Goal: Task Accomplishment & Management: Manage account settings

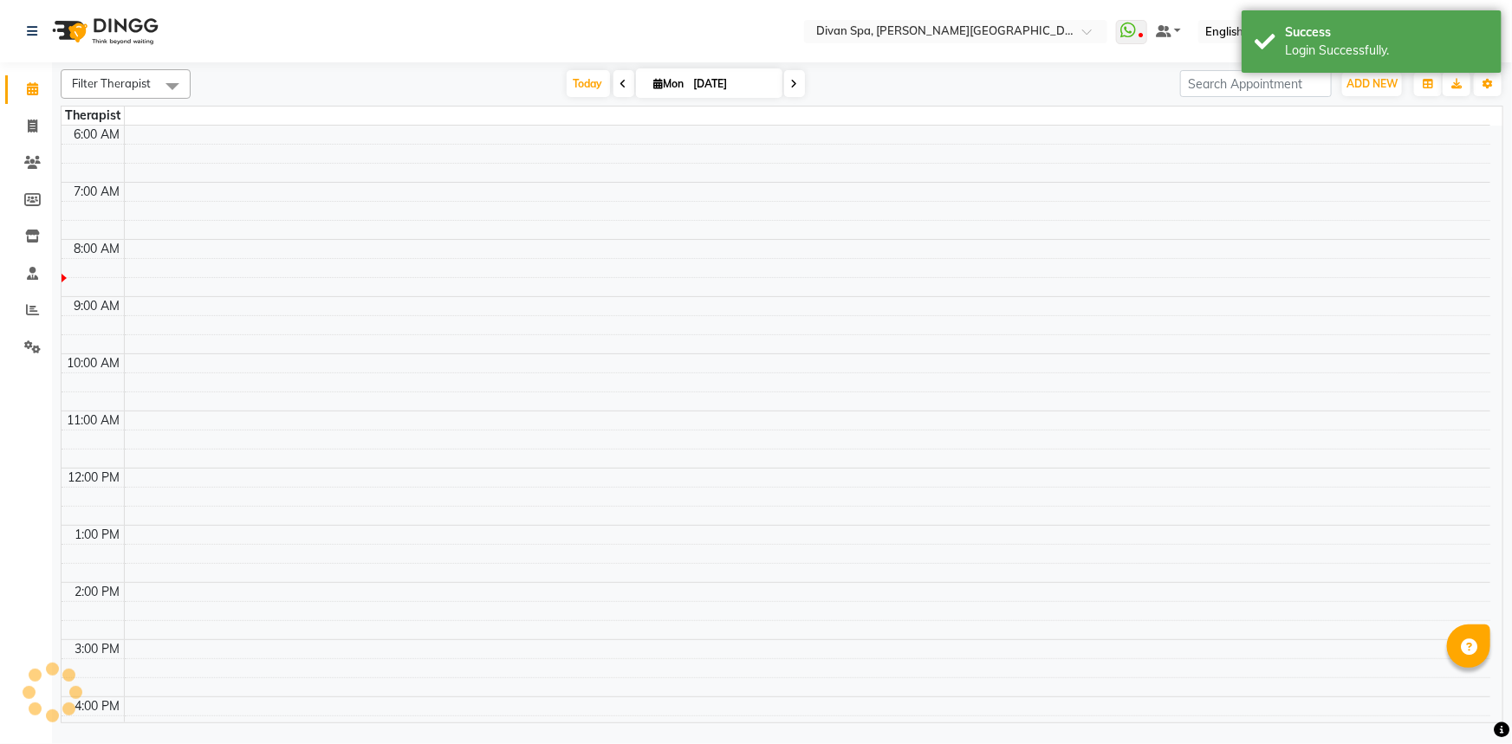
select select "en"
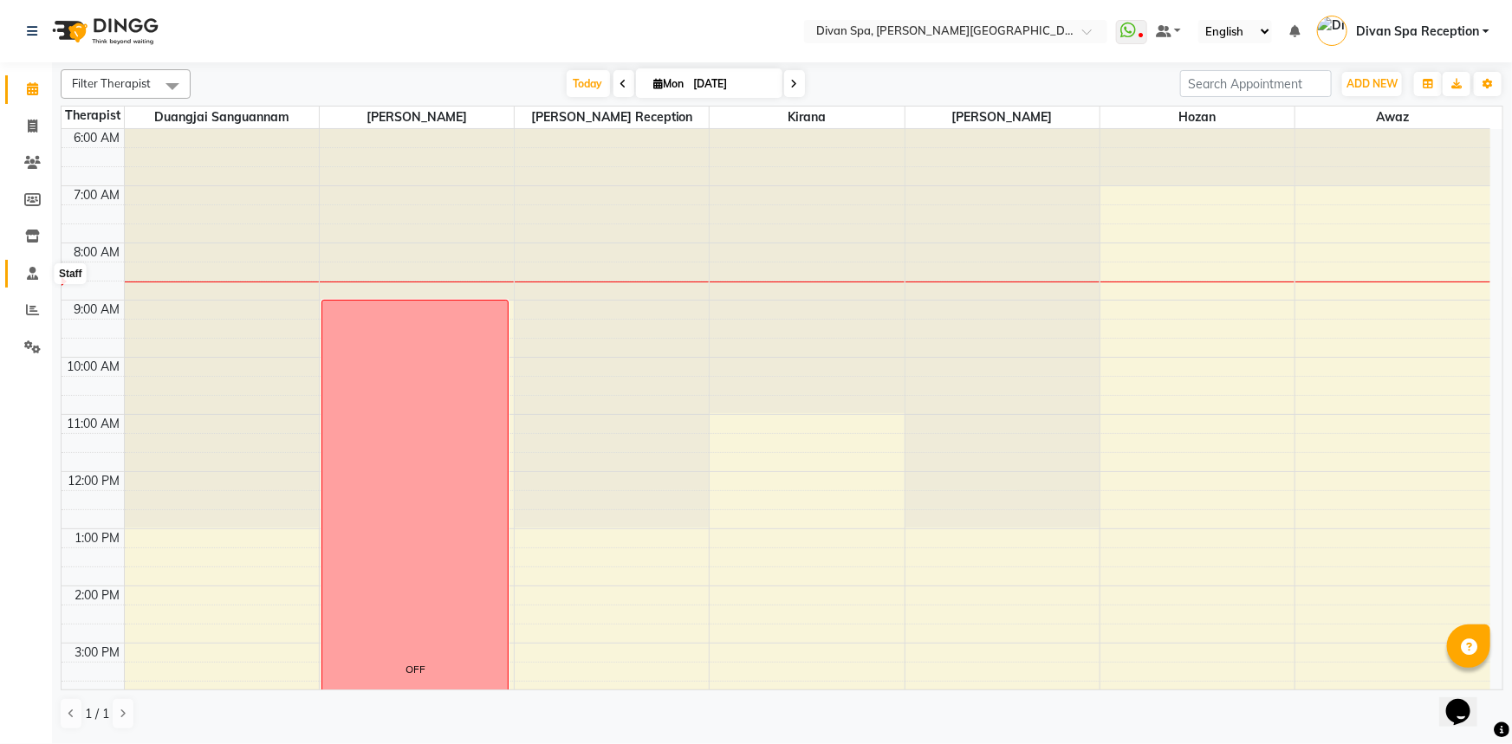
click at [25, 281] on span at bounding box center [32, 274] width 30 height 20
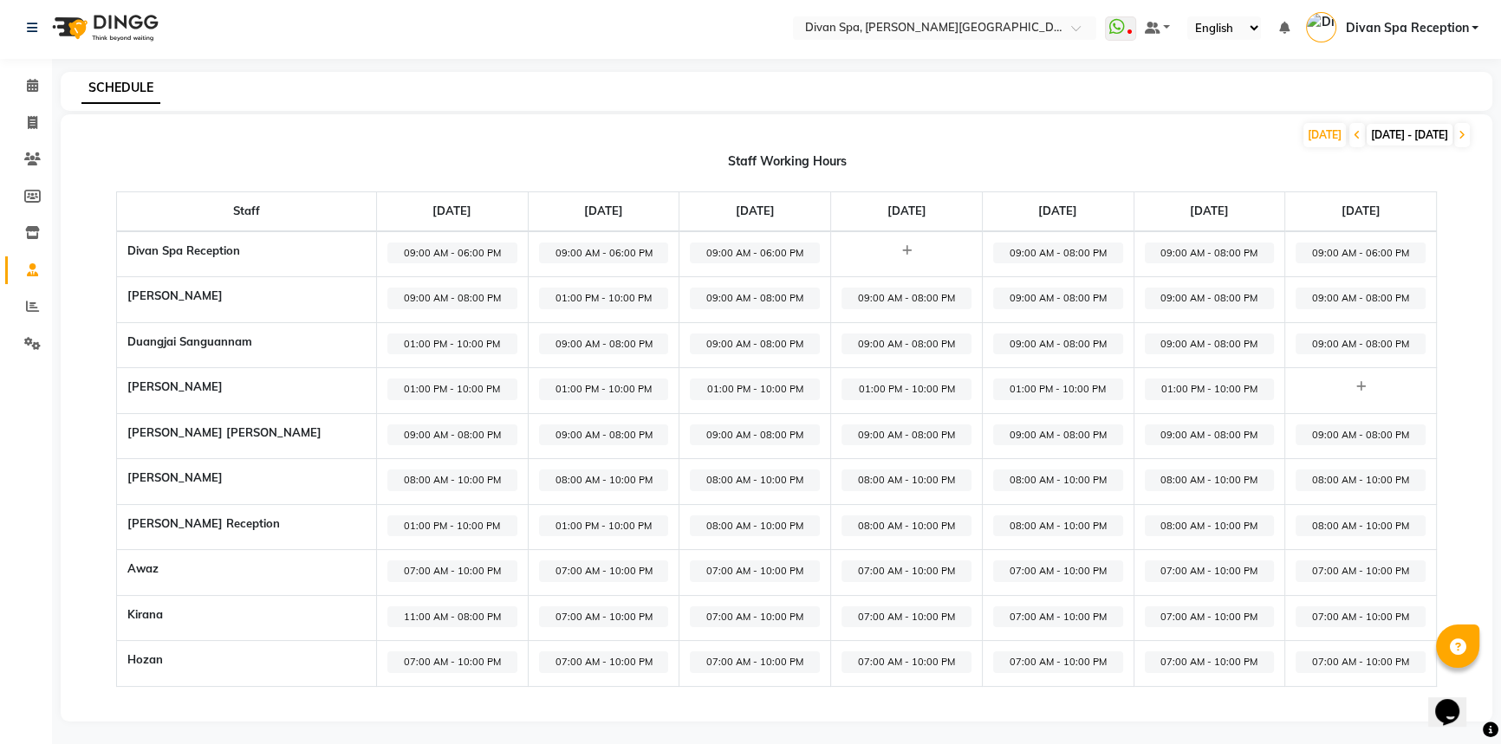
scroll to position [4, 0]
click at [450, 666] on span "07:00 AM - 10:00 PM" at bounding box center [452, 662] width 130 height 22
select select "07:00 AM"
select select "10:00 PM"
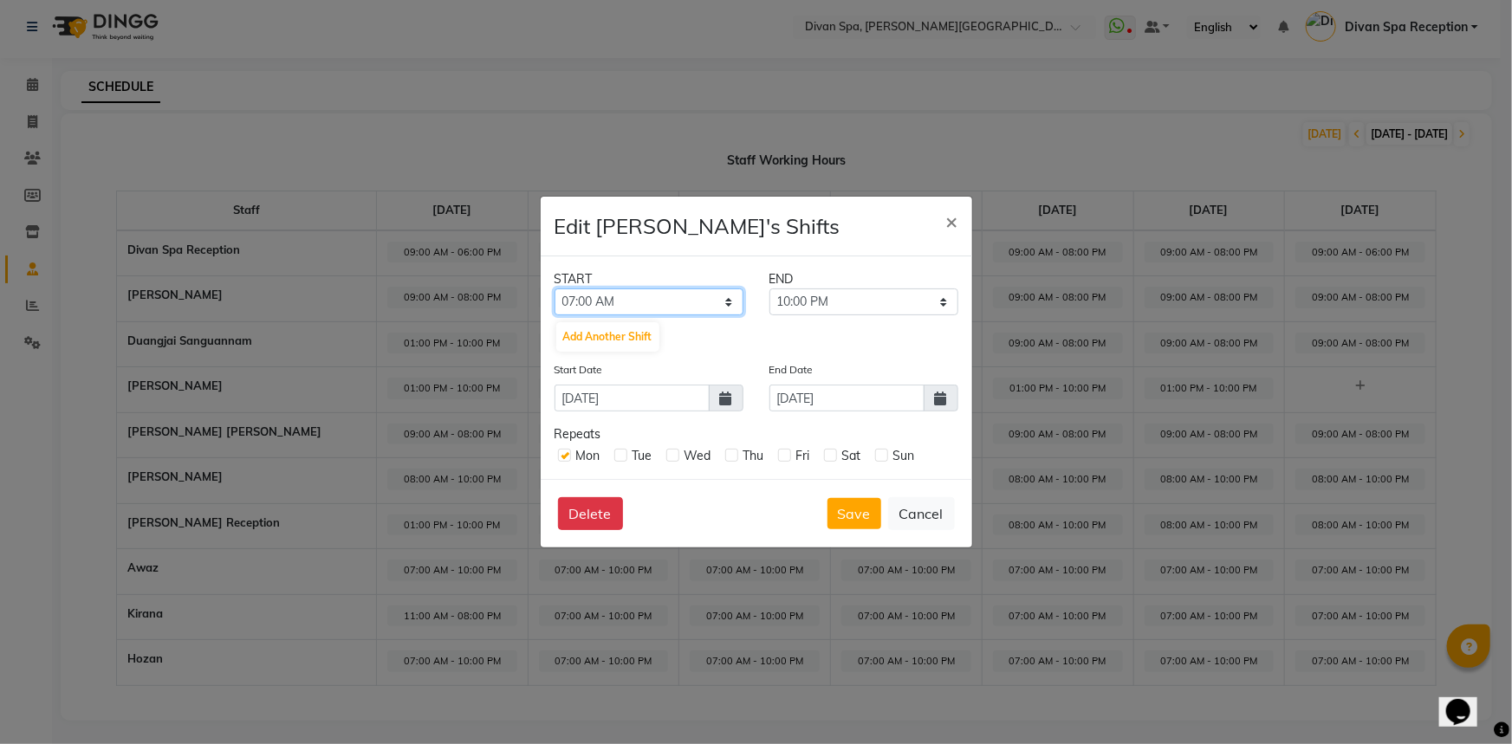
click at [649, 305] on select "12:00 AM 12:15 AM 12:30 AM 12:45 AM 01:00 AM 01:15 AM 01:30 AM 01:45 AM 02:00 A…" at bounding box center [649, 302] width 189 height 27
select select "08:00 AM"
click at [555, 289] on select "12:00 AM 12:15 AM 12:30 AM 12:45 AM 01:00 AM 01:15 AM 01:30 AM 01:45 AM 02:00 A…" at bounding box center [649, 302] width 189 height 27
click at [913, 303] on select "08:15 AM 08:30 AM 08:45 AM 09:00 AM 09:15 AM 09:30 AM 09:45 AM 10:00 AM 10:15 A…" at bounding box center [863, 302] width 189 height 27
select select "05:00 PM"
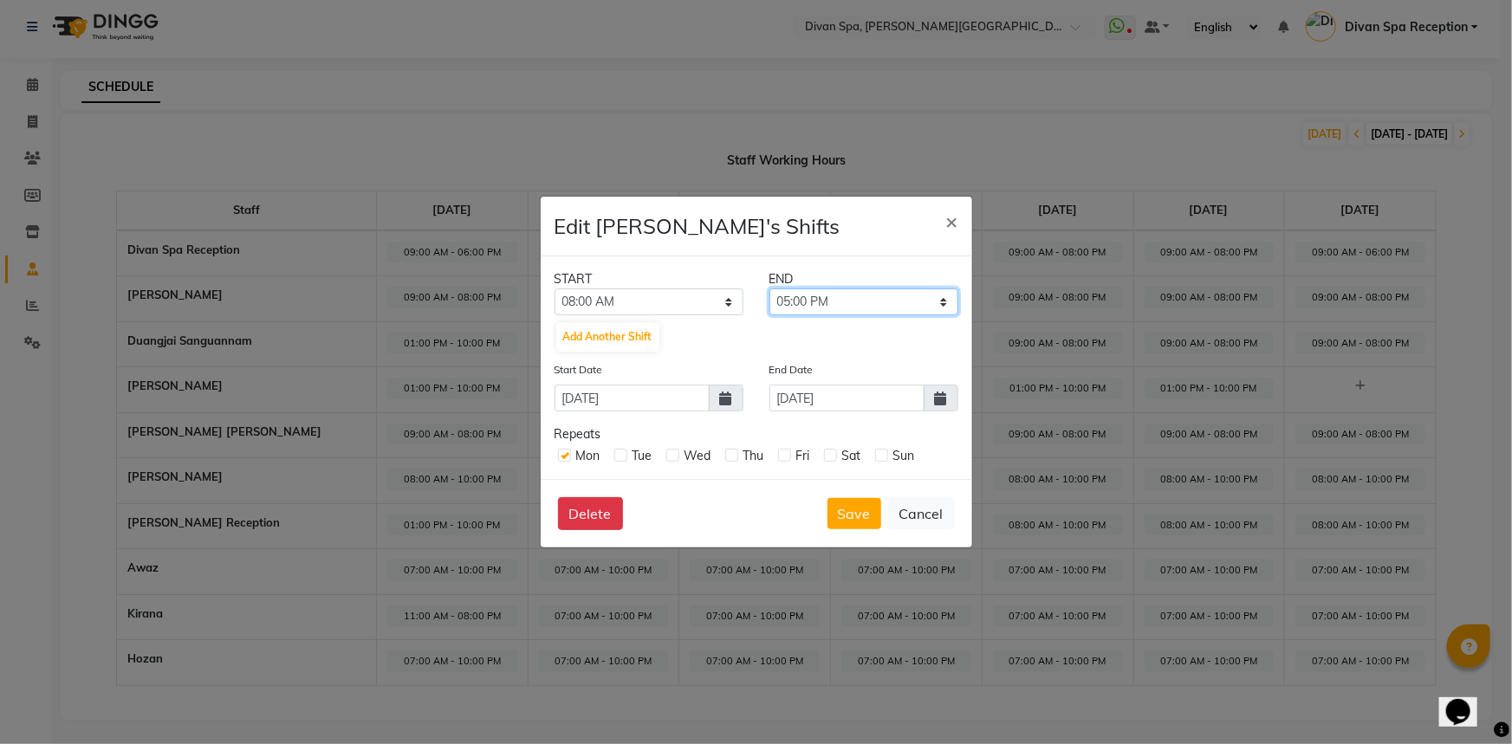
click at [769, 289] on select "08:15 AM 08:30 AM 08:45 AM 09:00 AM 09:15 AM 09:30 AM 09:45 AM 10:00 AM 10:15 A…" at bounding box center [863, 302] width 189 height 27
click at [858, 516] on button "Save" at bounding box center [855, 513] width 54 height 31
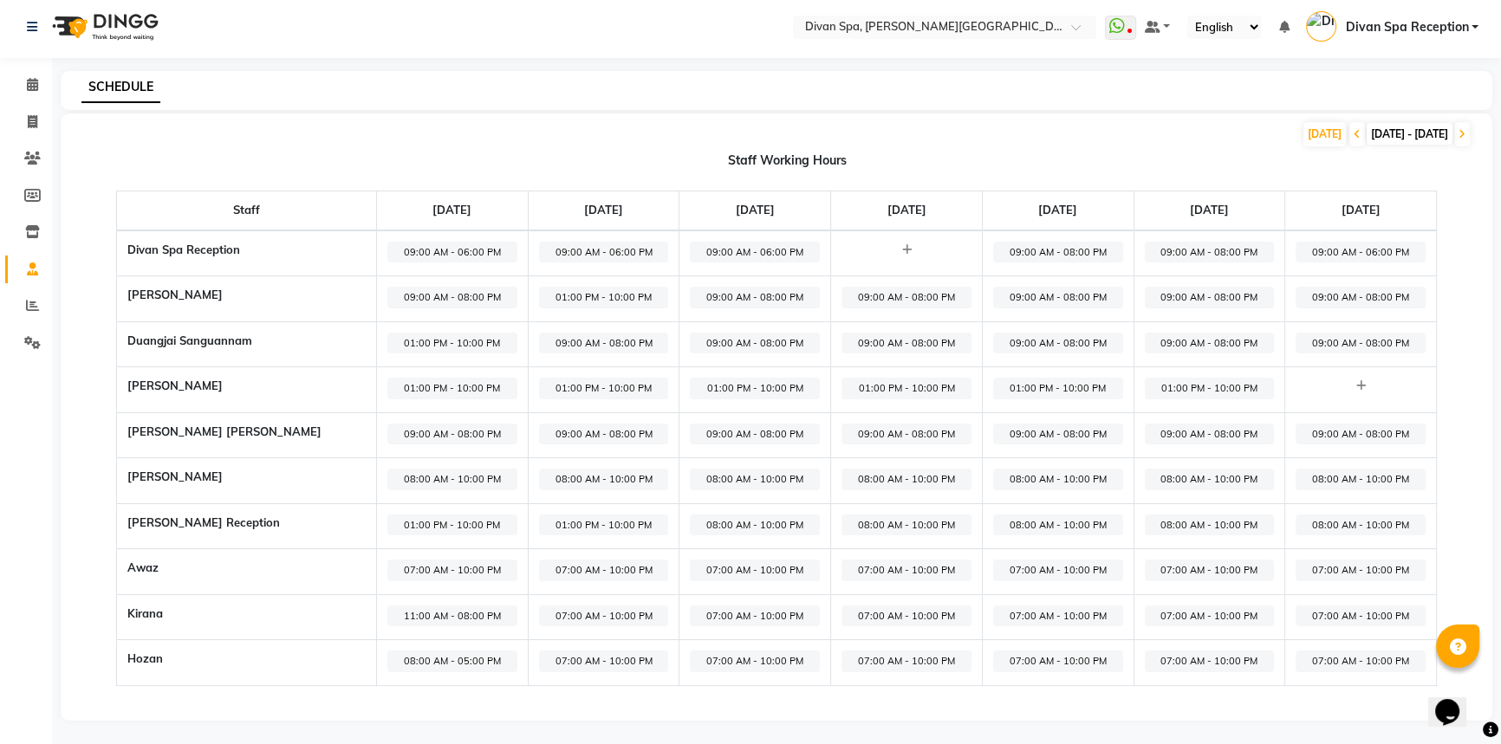
click at [411, 562] on span "07:00 AM - 10:00 PM" at bounding box center [452, 571] width 130 height 22
select select "07:00 AM"
select select "10:00 PM"
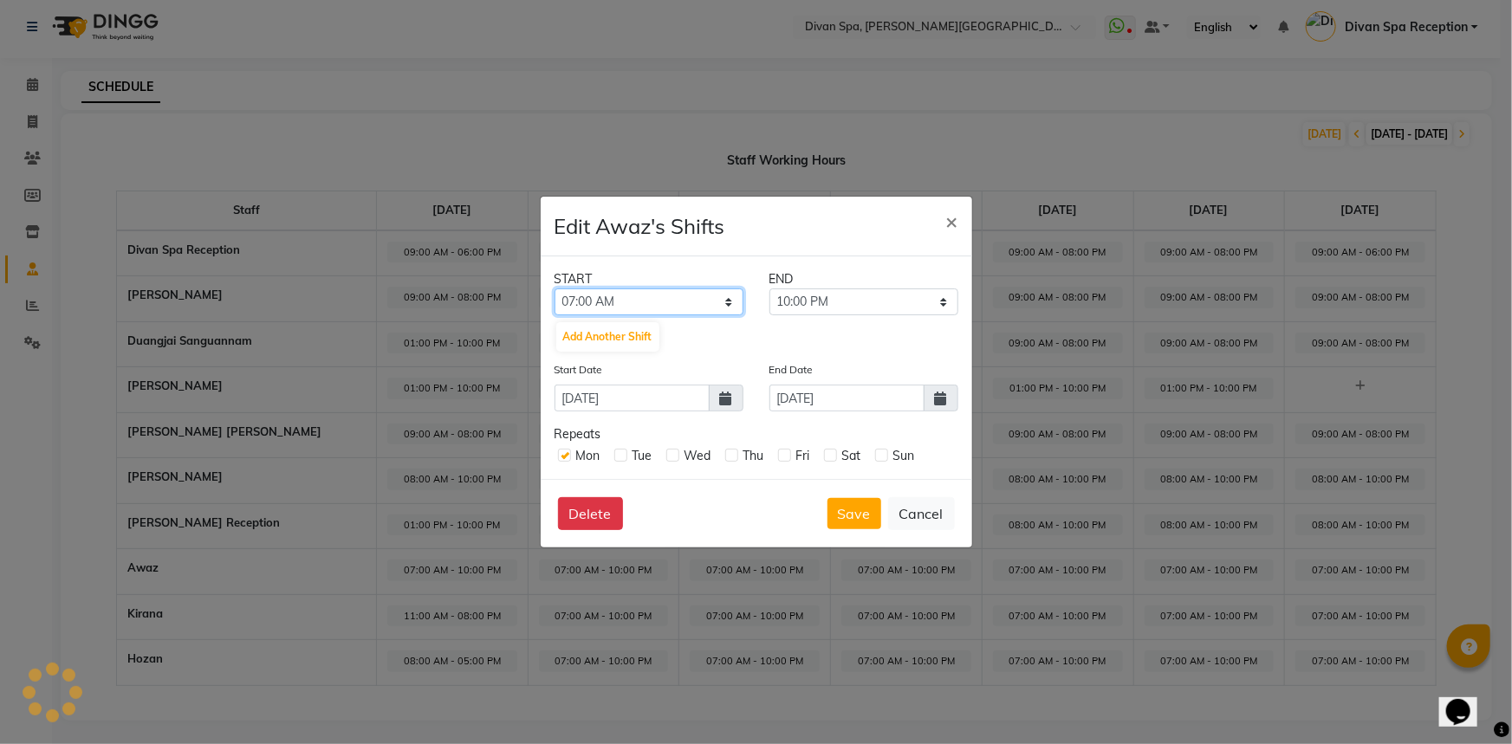
click at [654, 305] on select "12:00 AM 12:15 AM 12:30 AM 12:45 AM 01:00 AM 01:15 AM 01:30 AM 01:45 AM 02:00 A…" at bounding box center [649, 302] width 189 height 27
click at [632, 289] on select "12:00 AM 12:15 AM 12:30 AM 12:45 AM 01:00 AM 01:15 AM 01:30 AM 01:45 AM 02:00 A…" at bounding box center [649, 302] width 189 height 27
select select "01:00 PM"
click at [555, 289] on select "12:00 AM 12:15 AM 12:30 AM 12:45 AM 01:00 AM 01:15 AM 01:30 AM 01:45 AM 02:00 A…" at bounding box center [649, 302] width 189 height 27
click at [858, 506] on button "Save" at bounding box center [855, 513] width 54 height 31
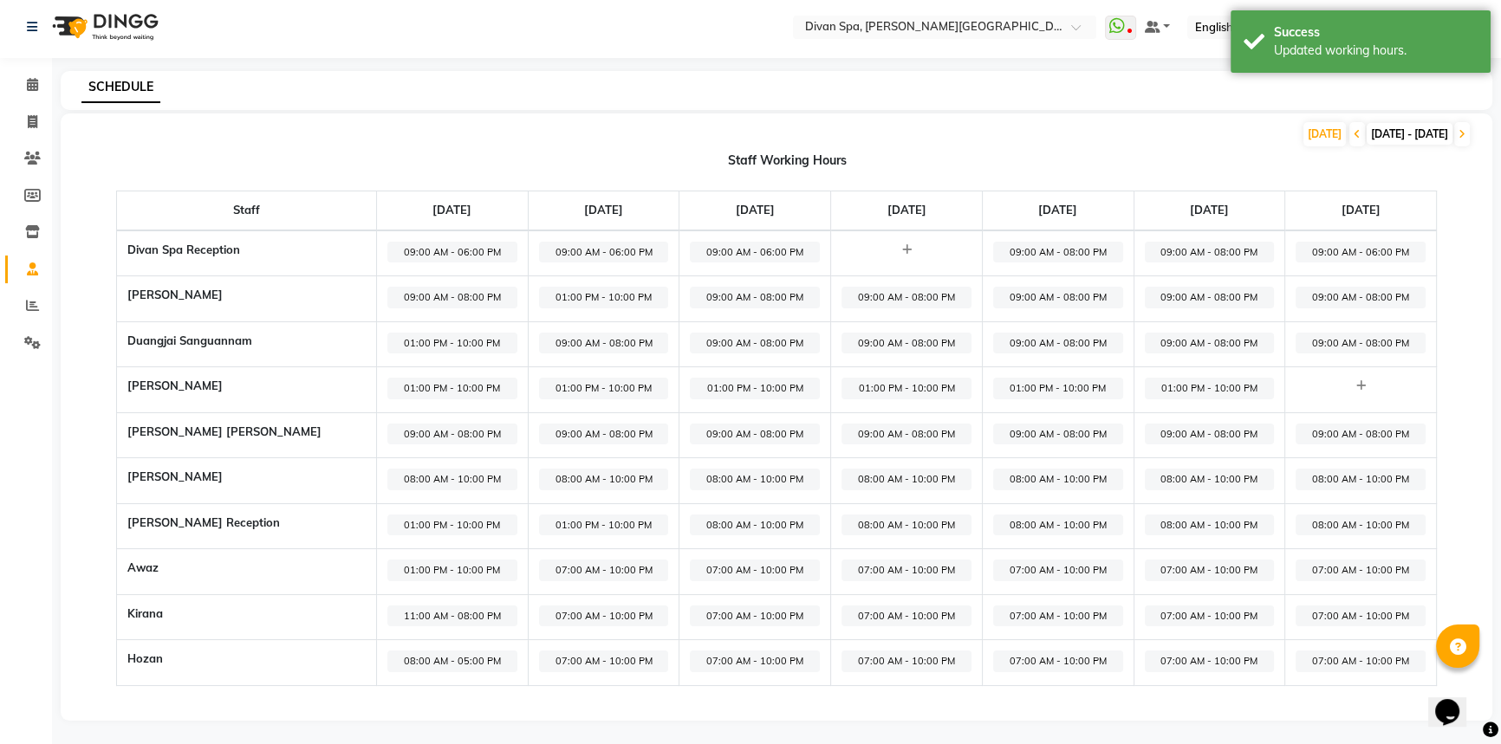
click at [440, 520] on span "01:00 PM - 10:00 PM" at bounding box center [452, 526] width 130 height 22
select select "01:00 PM"
select select "10:00 PM"
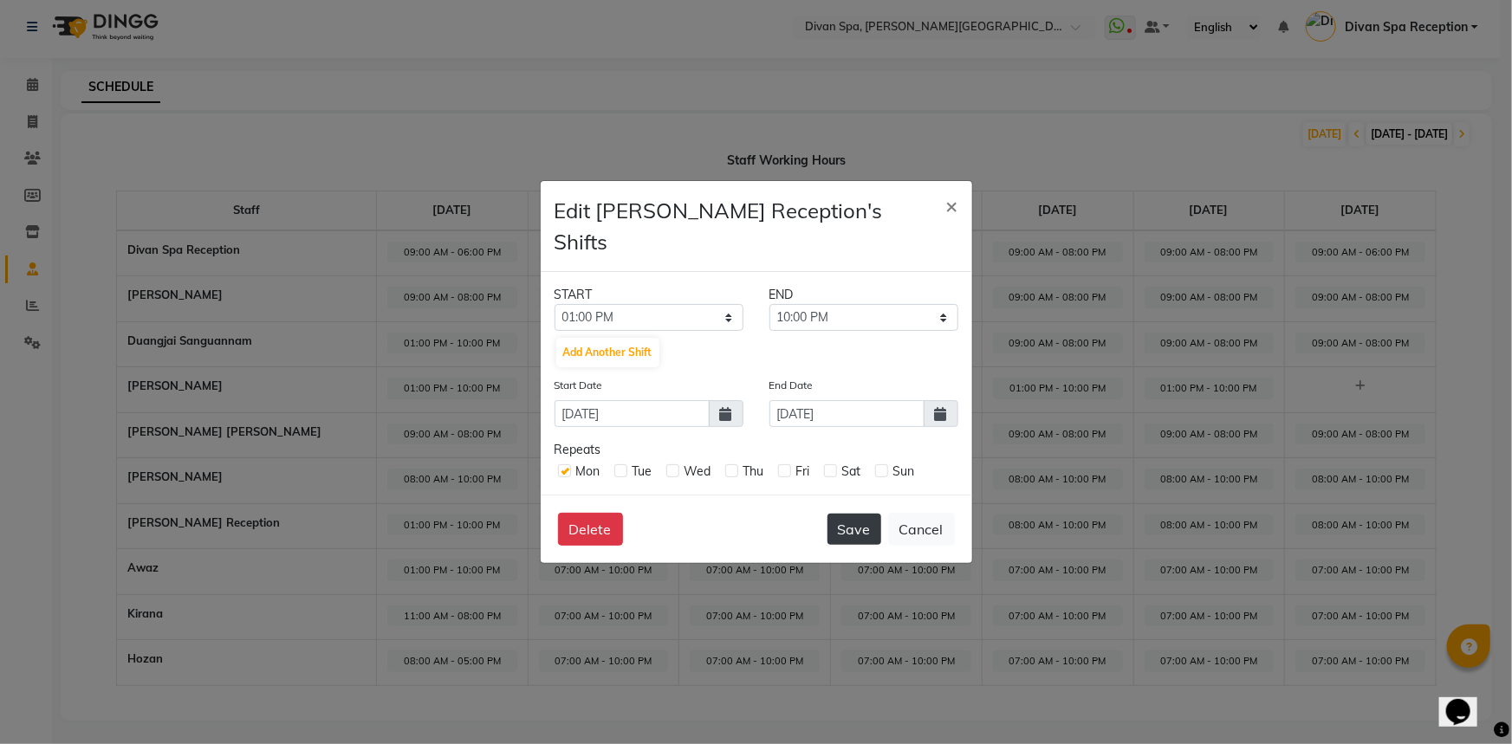
click at [858, 514] on button "Save" at bounding box center [855, 529] width 54 height 31
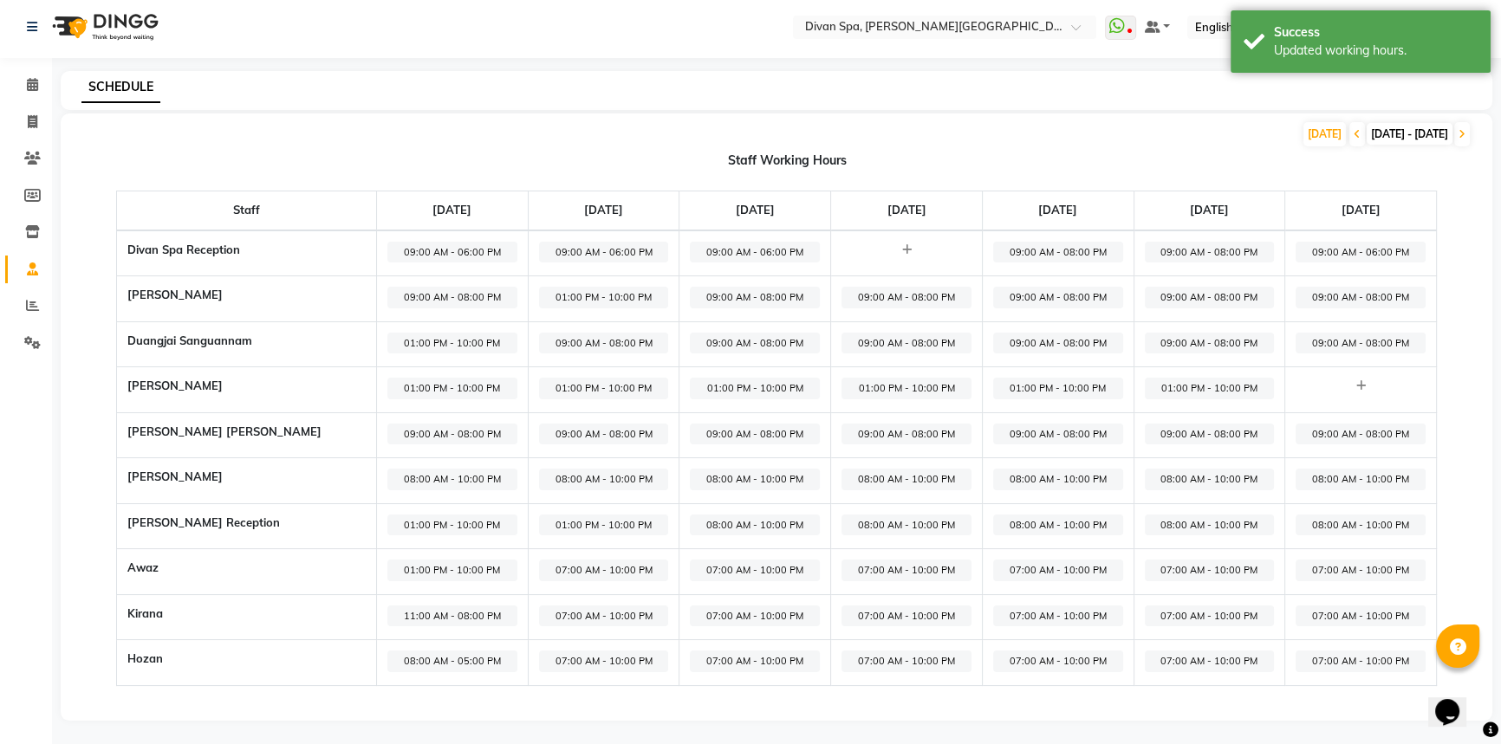
click at [441, 300] on span "09:00 AM - 08:00 PM" at bounding box center [452, 298] width 130 height 22
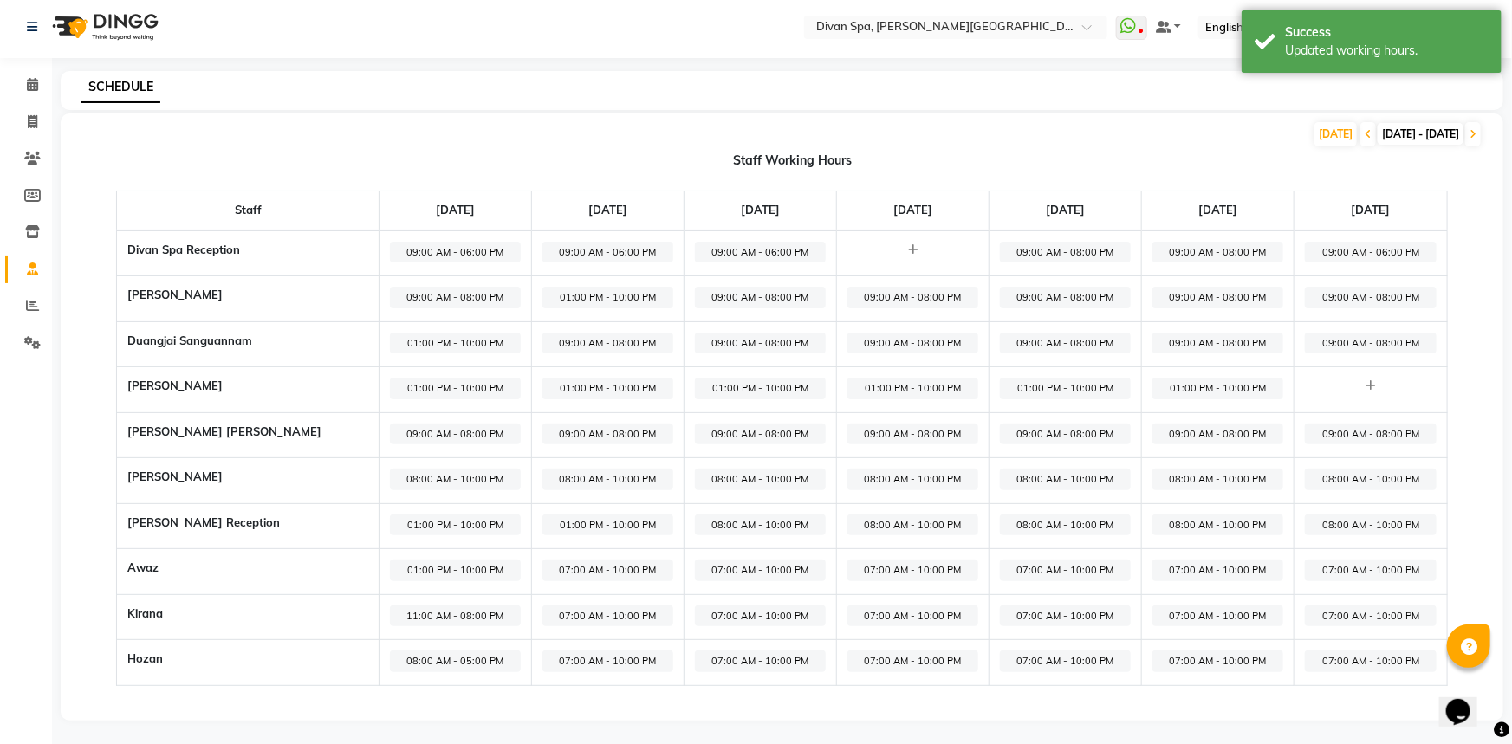
select select "09:00 AM"
select select "08:00 PM"
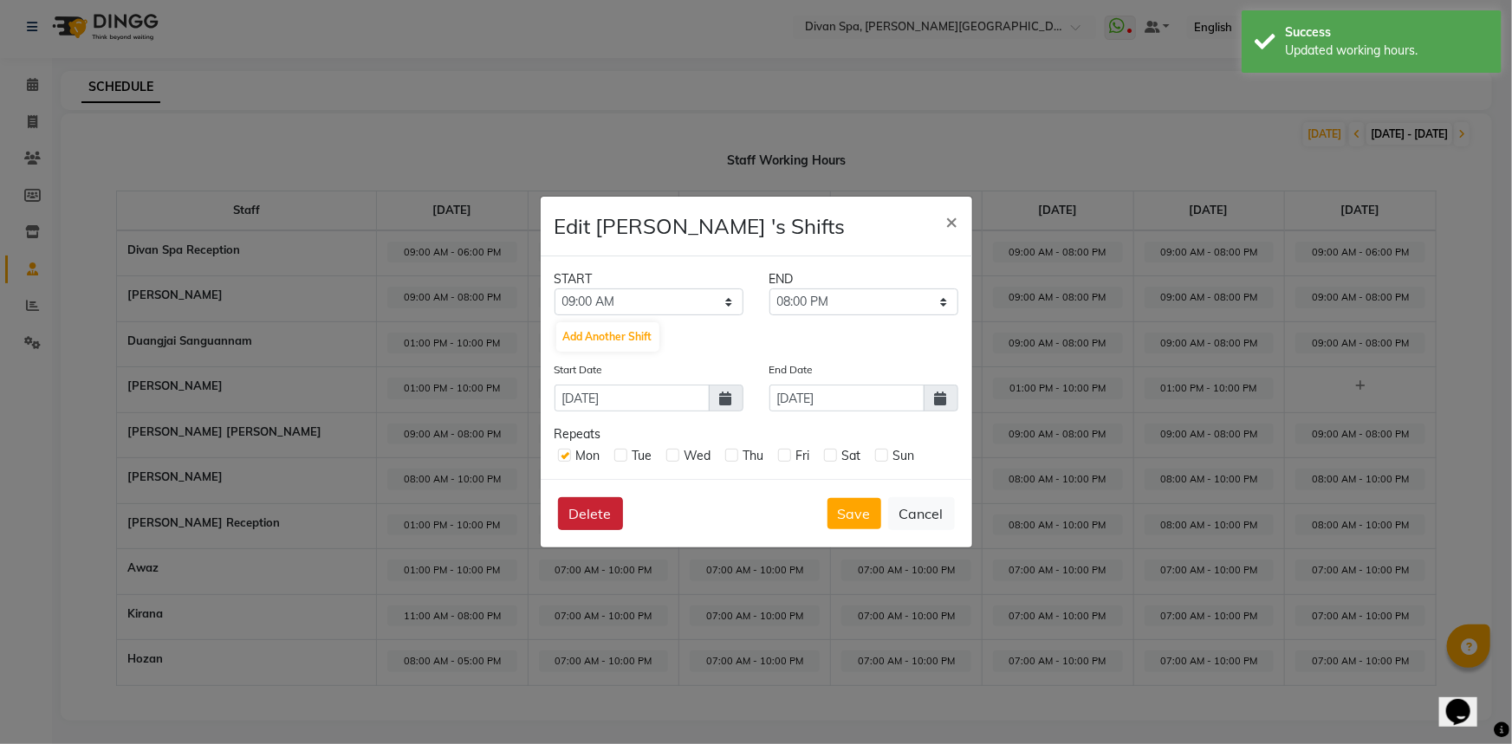
click at [607, 503] on button "Delete" at bounding box center [590, 513] width 65 height 33
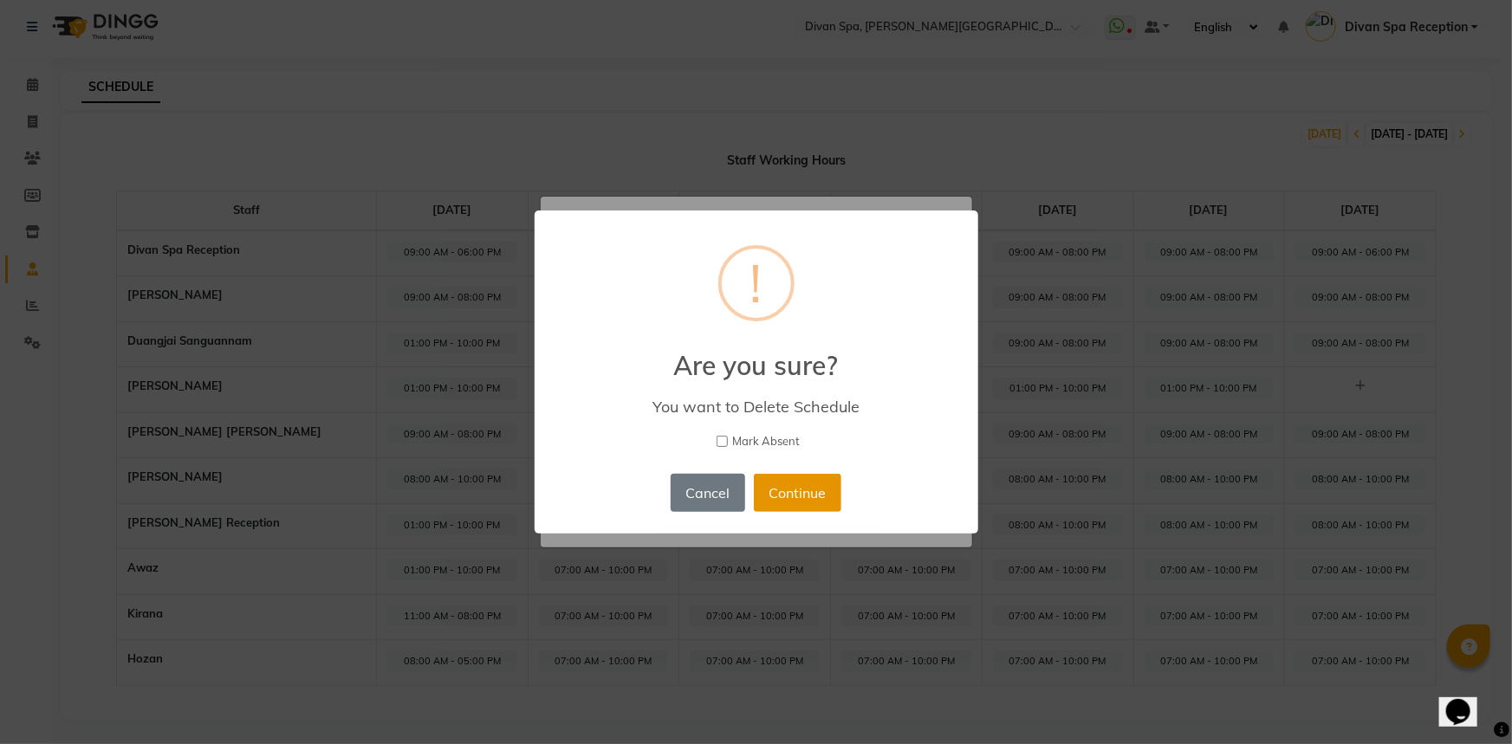
click at [784, 490] on button "Continue" at bounding box center [798, 493] width 88 height 38
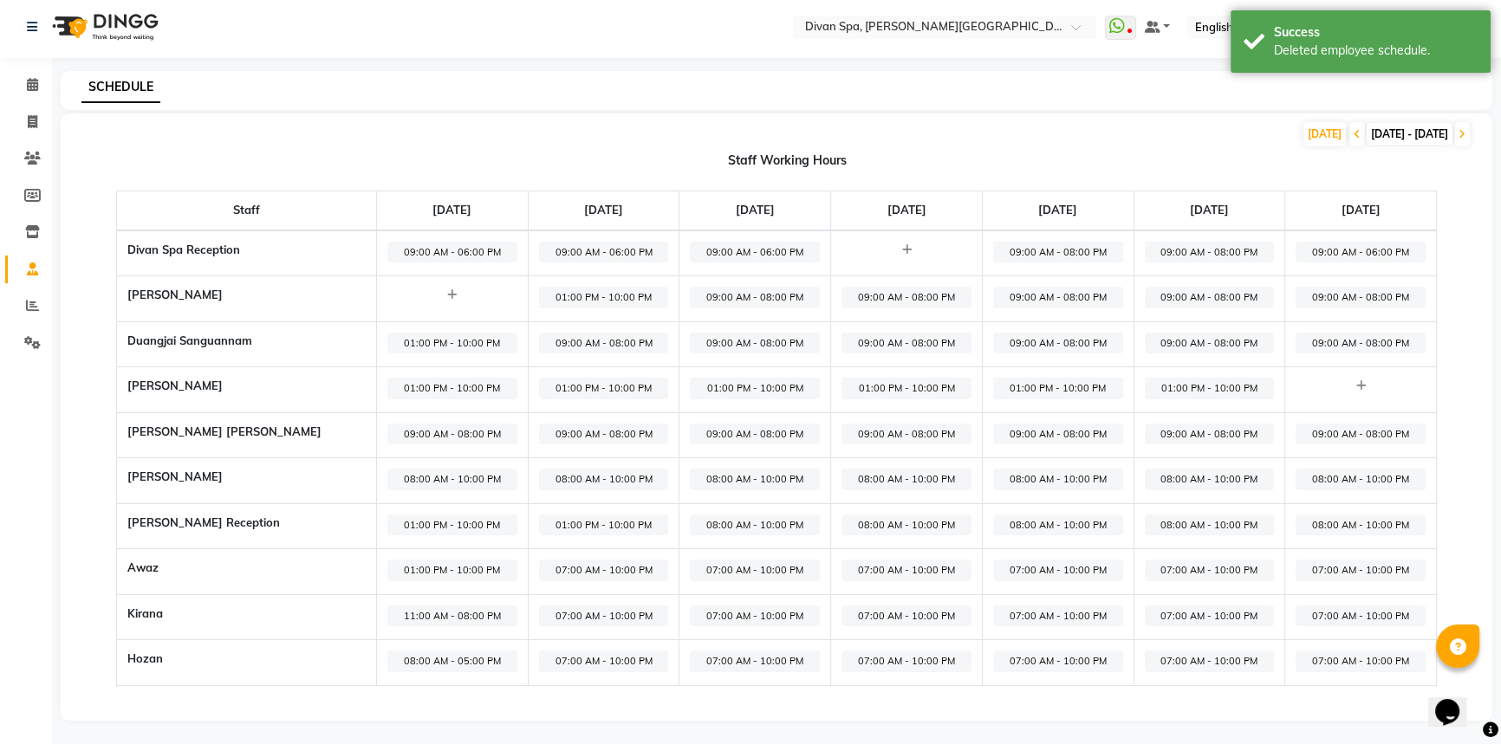
click at [422, 392] on span "01:00 PM - 10:00 PM" at bounding box center [452, 389] width 130 height 22
select select "01:00 PM"
select select "10:00 PM"
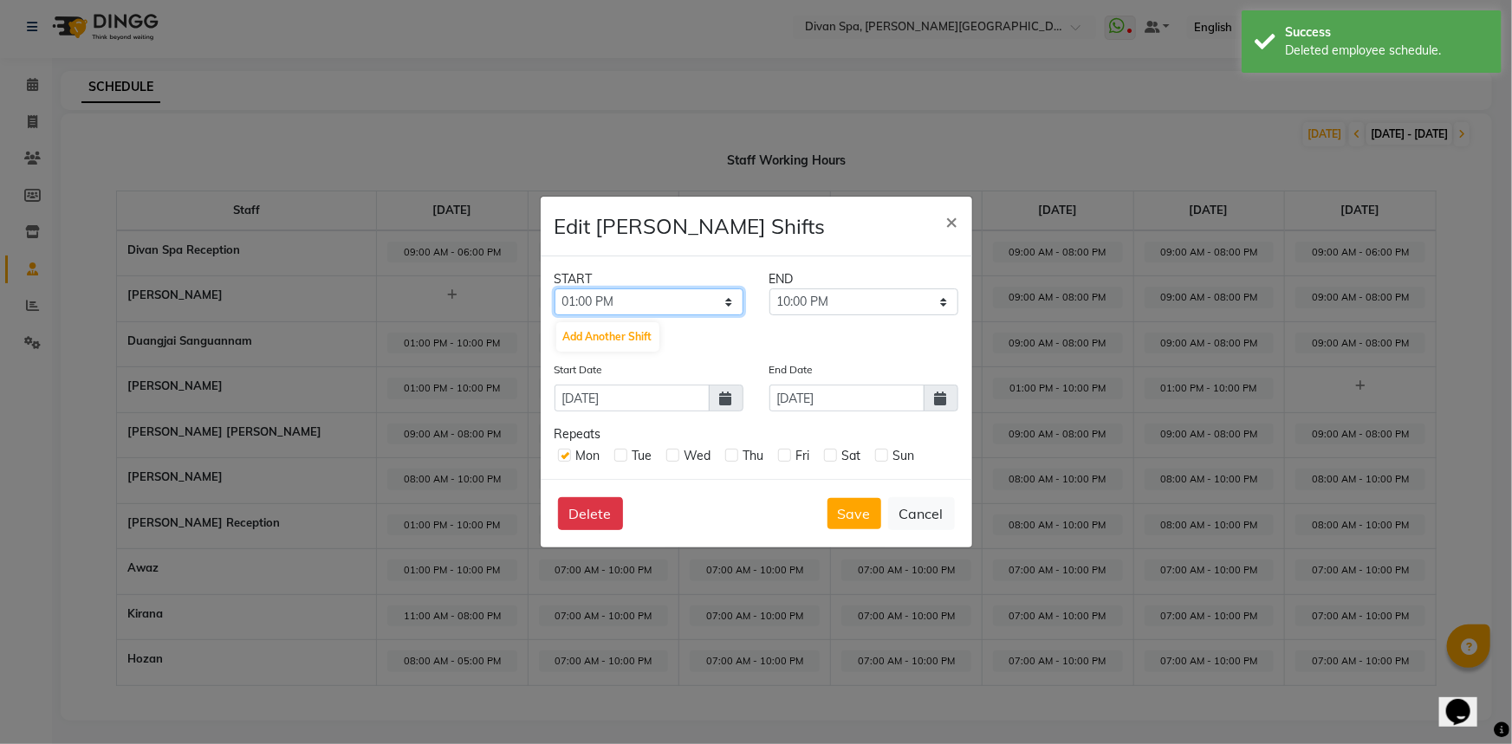
click at [624, 301] on select "12:00 AM 12:15 AM 12:30 AM 12:45 AM 01:00 AM 01:15 AM 01:30 AM 01:45 AM 02:00 A…" at bounding box center [649, 302] width 189 height 27
select select "12:00 PM"
click at [555, 289] on select "12:00 AM 12:15 AM 12:30 AM 12:45 AM 01:00 AM 01:15 AM 01:30 AM 01:45 AM 02:00 A…" at bounding box center [649, 302] width 189 height 27
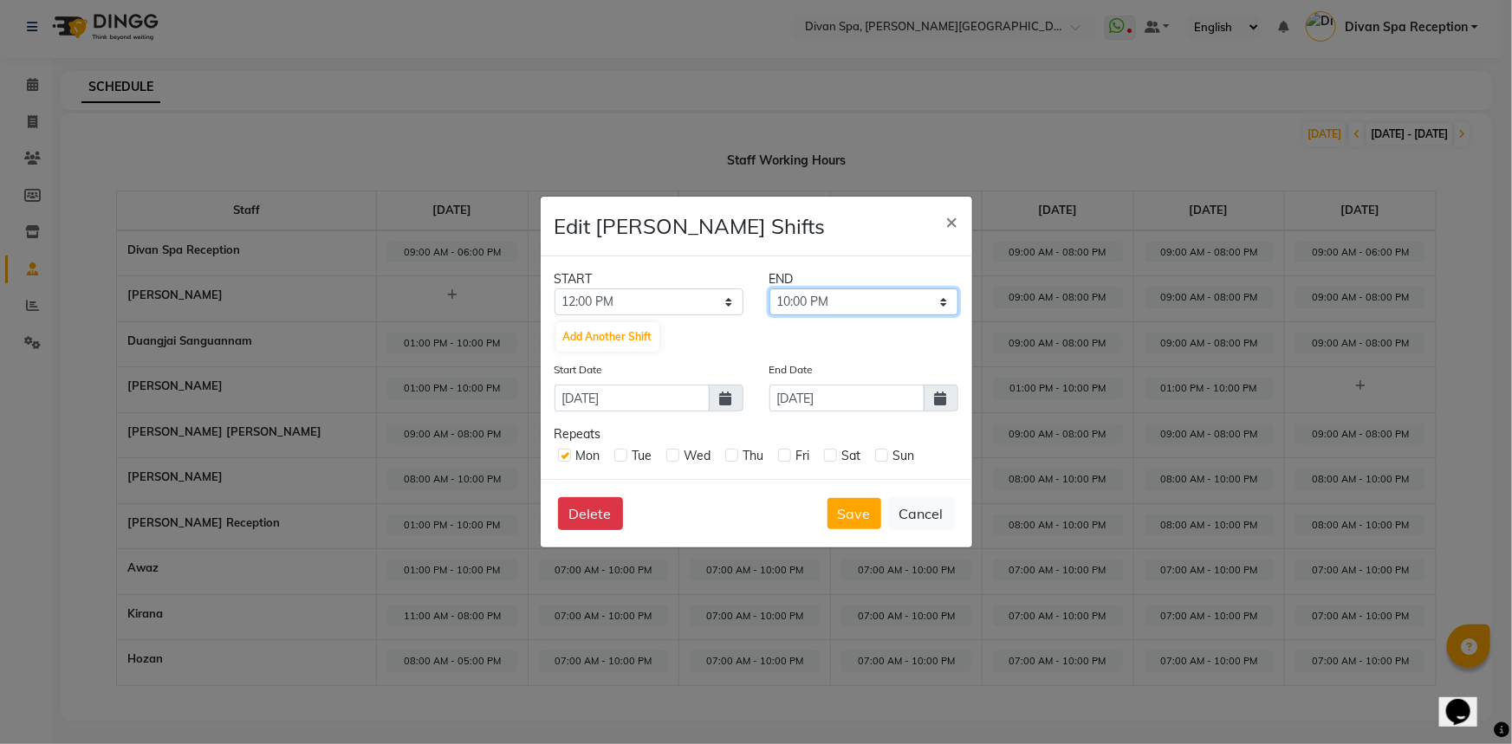
click at [893, 312] on select "12:15 PM 12:30 PM 12:45 PM 01:00 PM 01:15 PM 01:30 PM 01:45 PM 02:00 PM 02:15 P…" at bounding box center [863, 302] width 189 height 27
select select "09:00 PM"
click at [769, 289] on select "12:15 PM 12:30 PM 12:45 PM 01:00 PM 01:15 PM 01:30 PM 01:45 PM 02:00 PM 02:15 P…" at bounding box center [863, 302] width 189 height 27
click at [859, 525] on button "Save" at bounding box center [855, 513] width 54 height 31
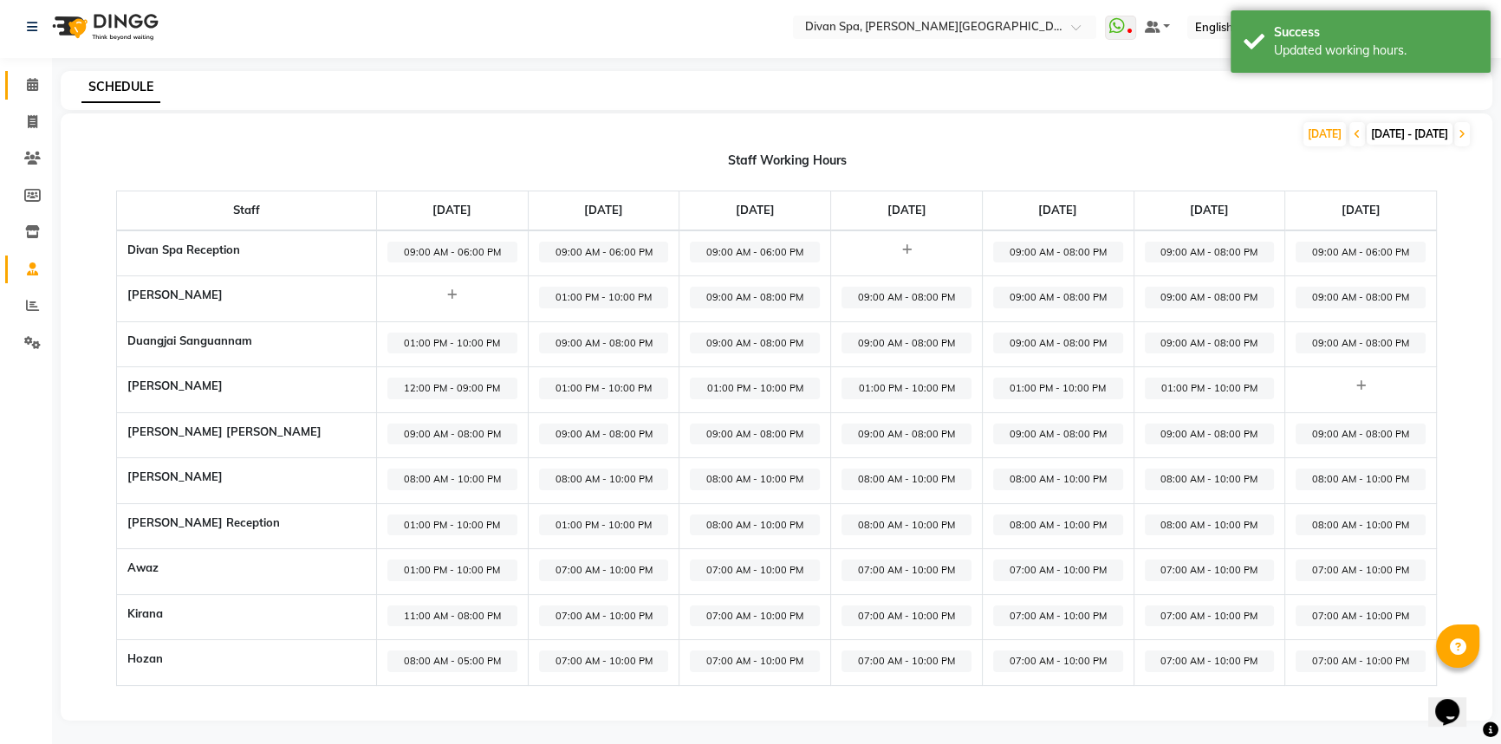
click at [42, 78] on span at bounding box center [32, 85] width 30 height 20
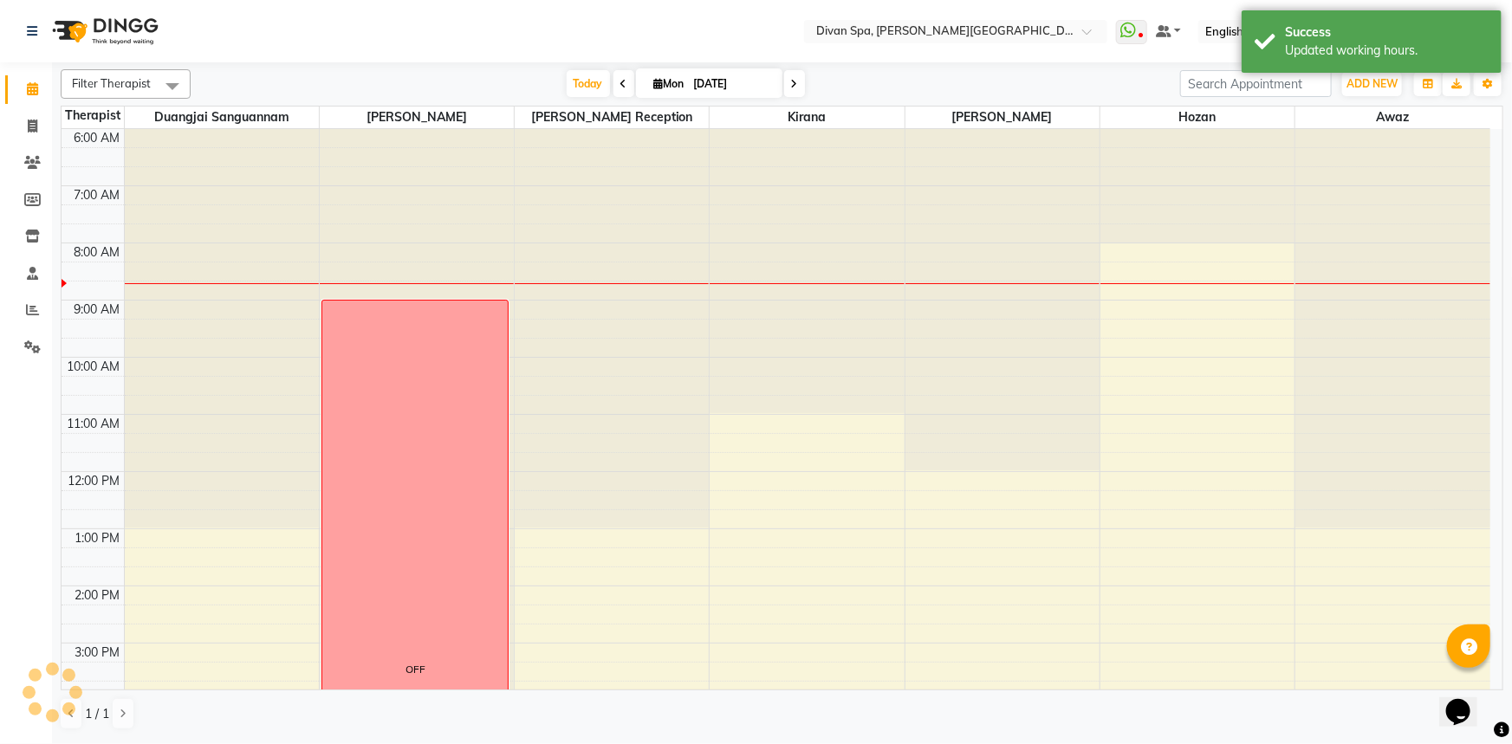
scroll to position [236, 0]
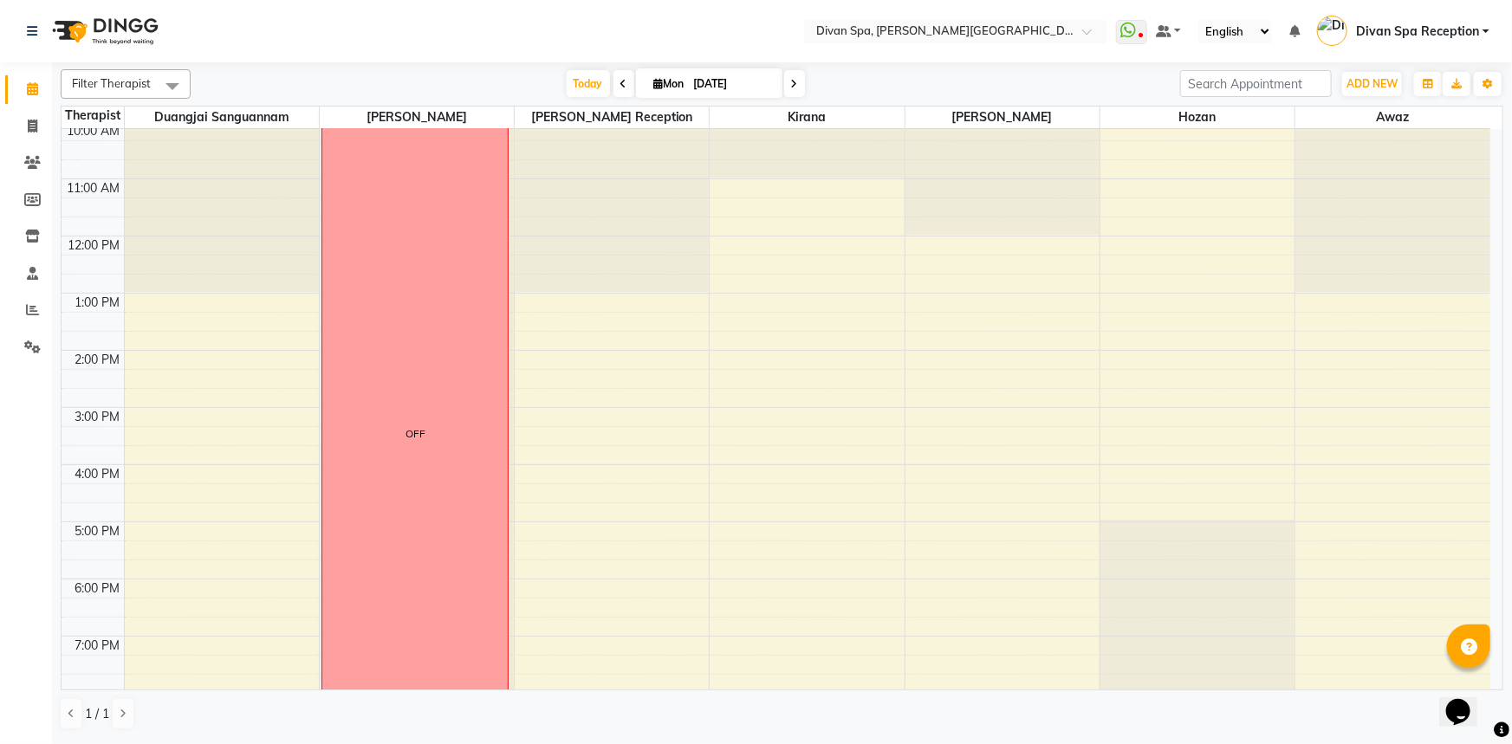
drag, startPoint x: 1110, startPoint y: 367, endPoint x: 722, endPoint y: 18, distance: 522.1
click at [722, 18] on nav "Select Location × Divan Spa, [PERSON_NAME] Street WhatsApp Status ✕ Status: Dis…" at bounding box center [756, 31] width 1512 height 62
drag, startPoint x: 637, startPoint y: 211, endPoint x: 544, endPoint y: 40, distance: 194.3
click at [544, 40] on nav "Select Location × Divan Spa, [PERSON_NAME] Street WhatsApp Status ✕ Status: Dis…" at bounding box center [756, 31] width 1512 height 62
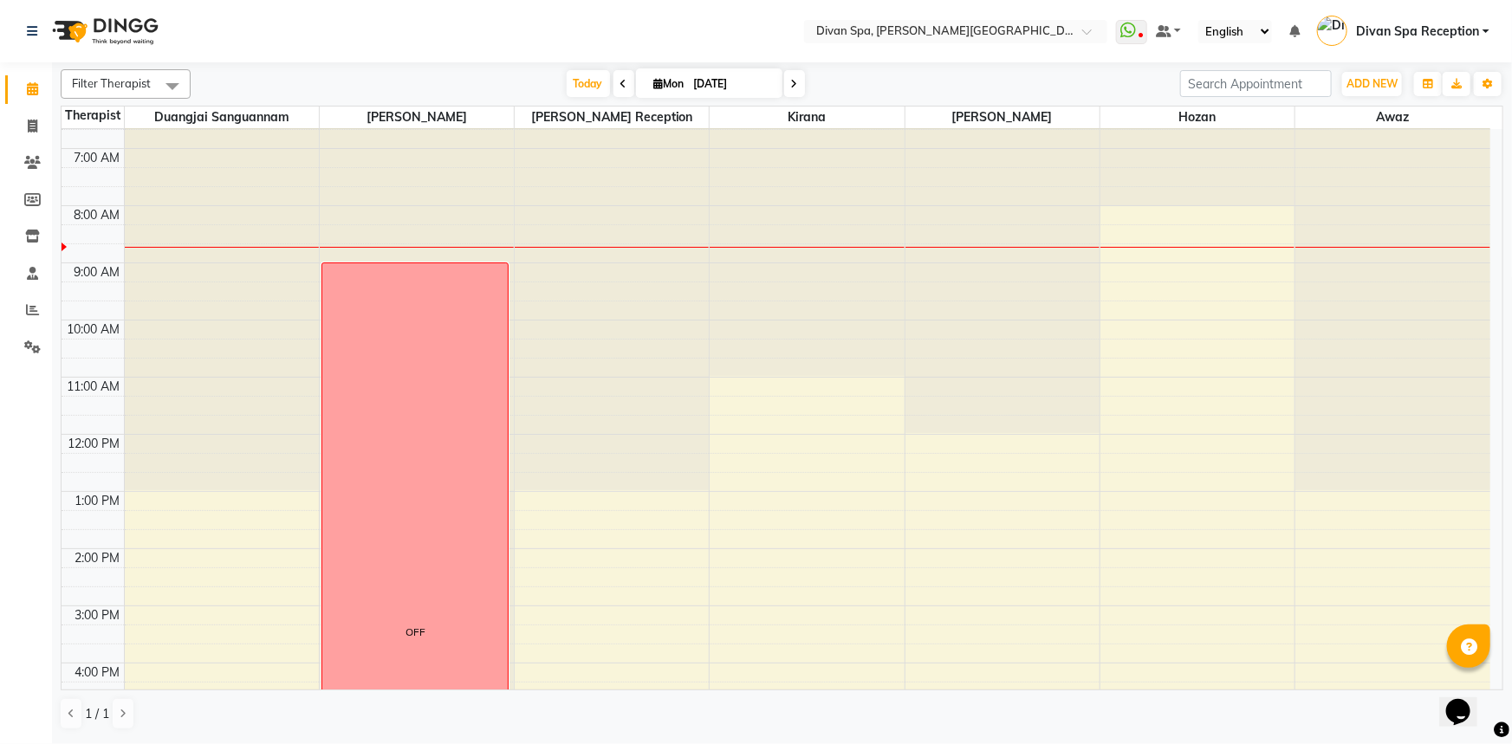
scroll to position [10, 0]
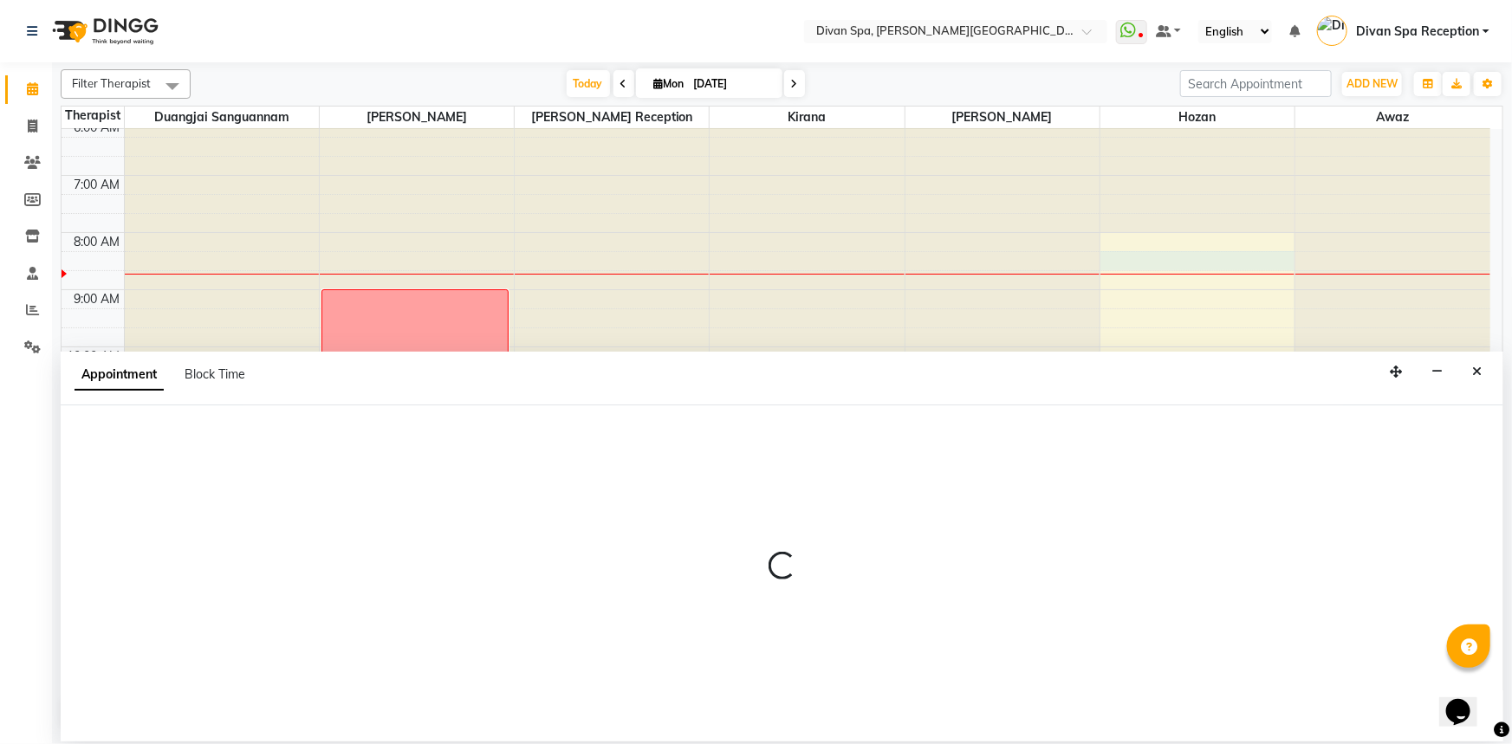
select select "85776"
select select "495"
select select "tentative"
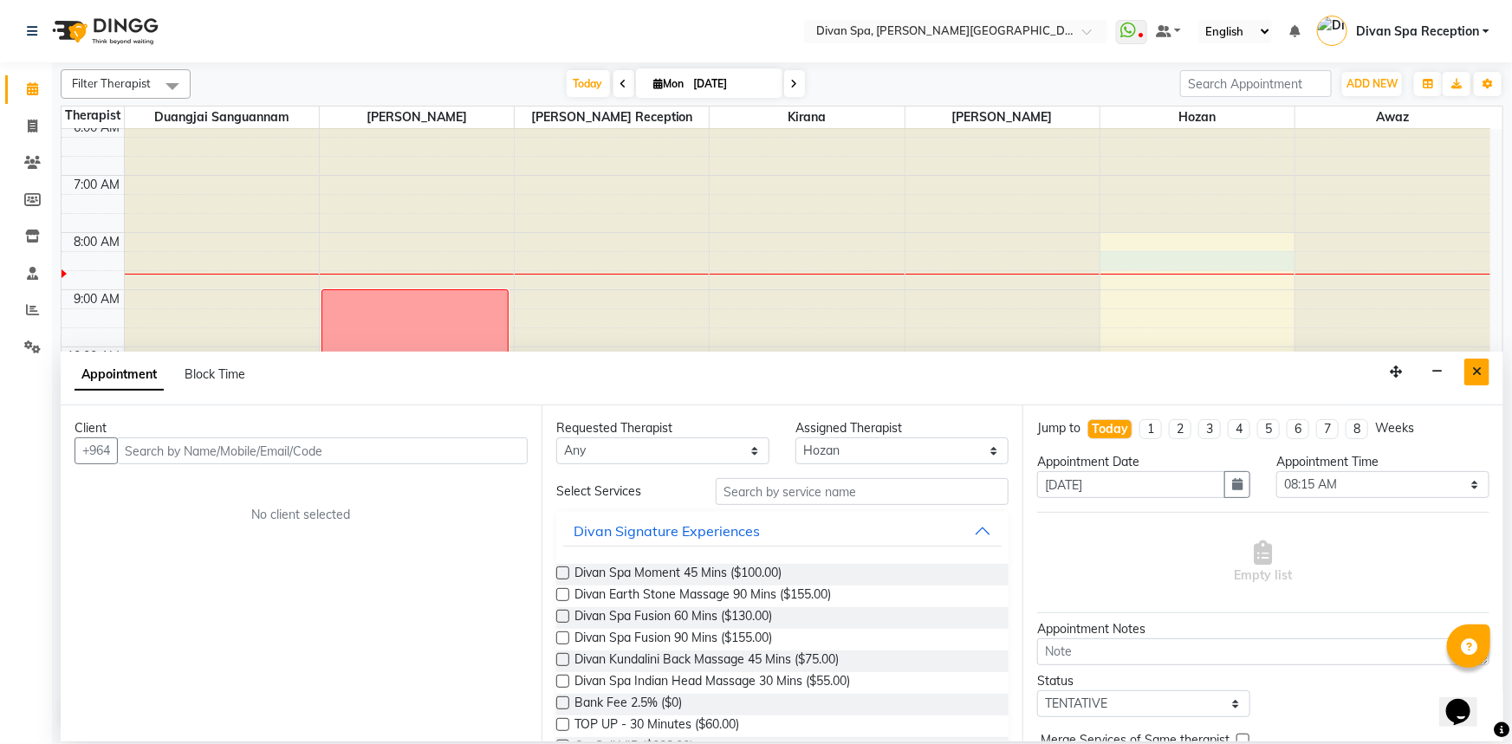
click at [1474, 372] on icon "Close" at bounding box center [1477, 372] width 10 height 12
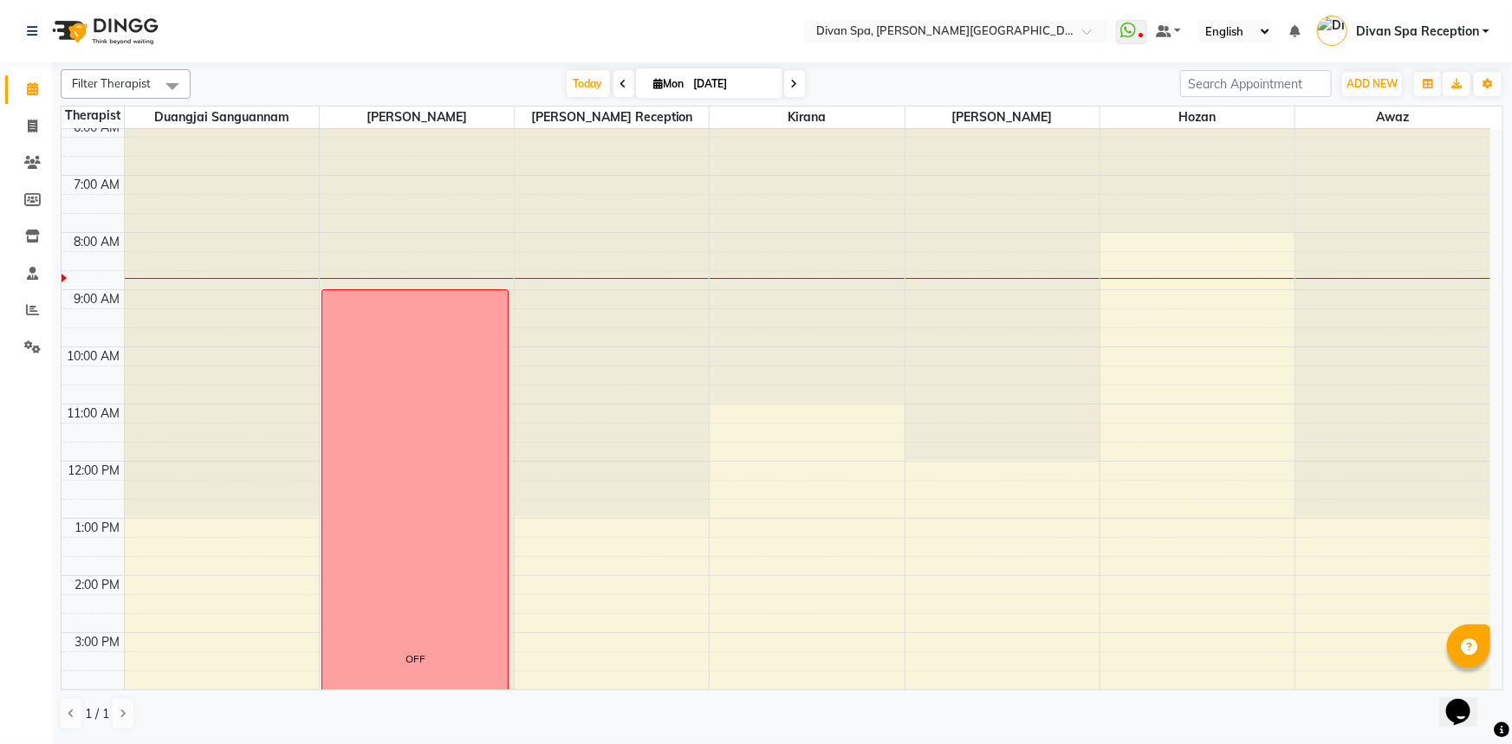
click at [1199, 698] on div "1 / 1" at bounding box center [782, 714] width 1443 height 33
